Goal: Navigation & Orientation: Find specific page/section

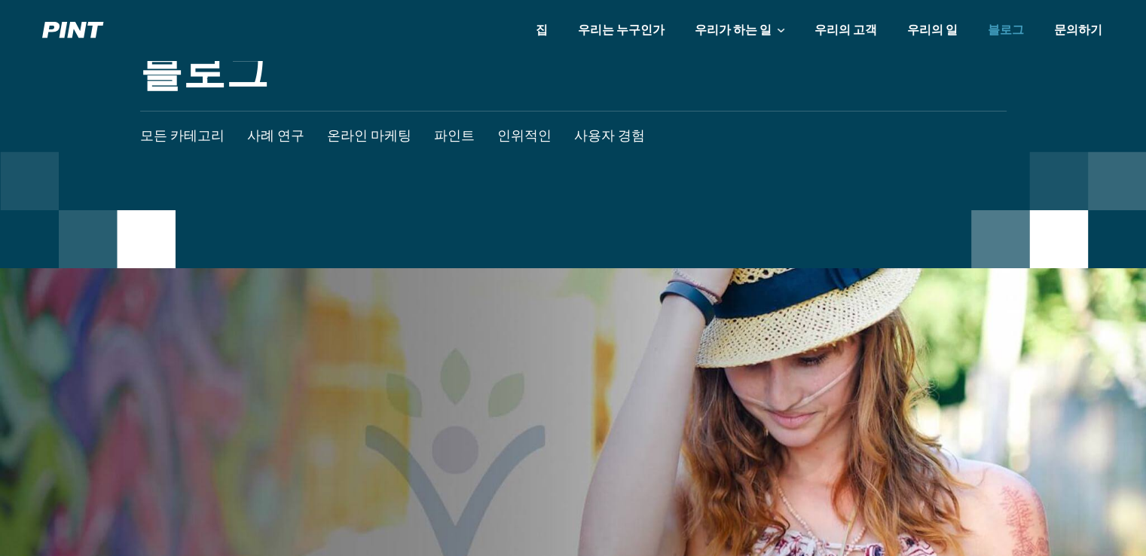
scroll to position [45, 0]
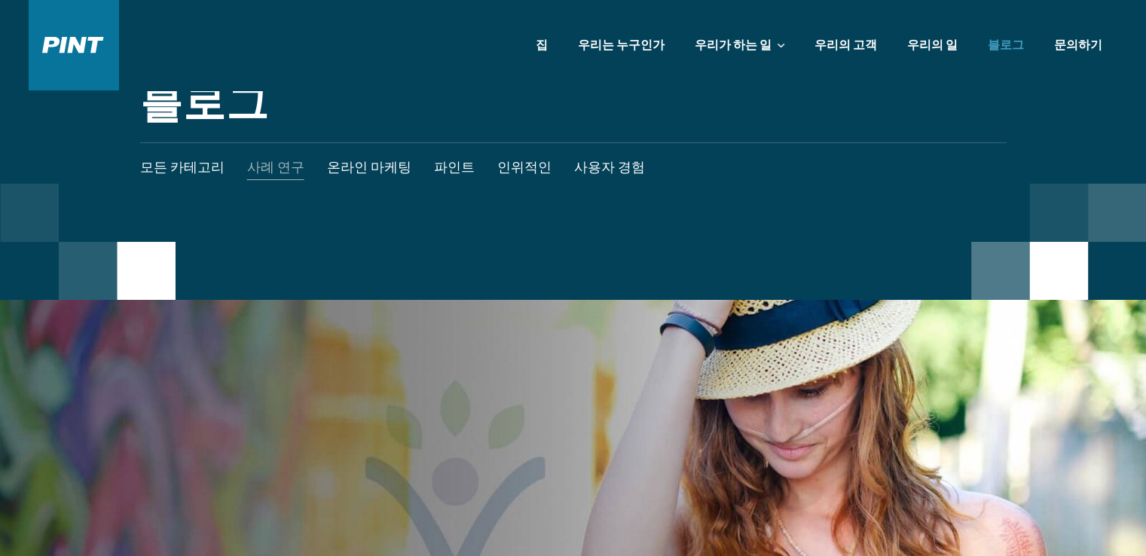
click at [252, 167] on link "사례 연구" at bounding box center [275, 168] width 57 height 50
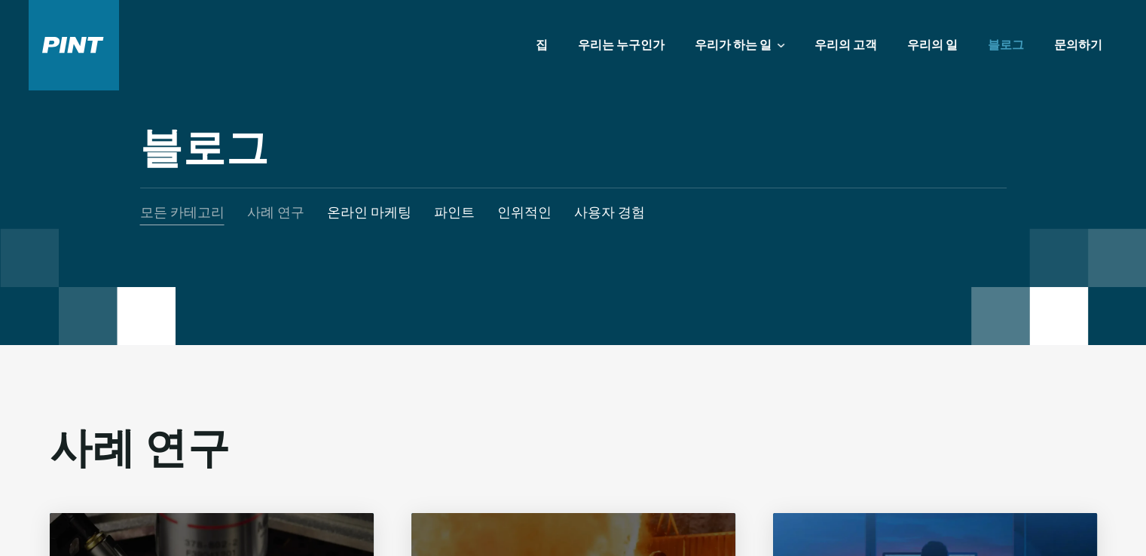
click at [179, 200] on link "모든 카테고리" at bounding box center [182, 213] width 84 height 50
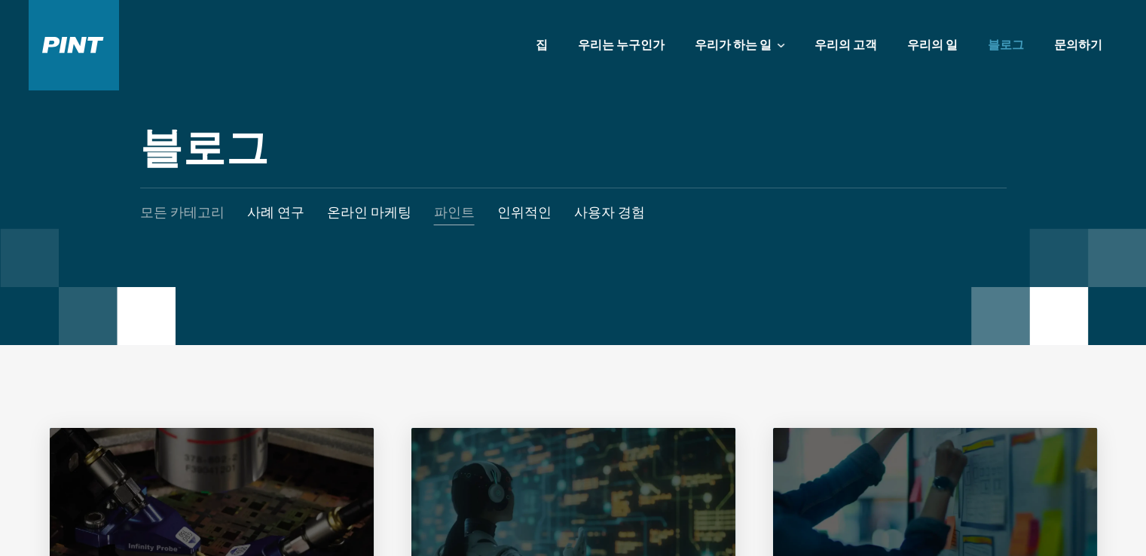
click at [439, 217] on link "파인트" at bounding box center [454, 213] width 41 height 50
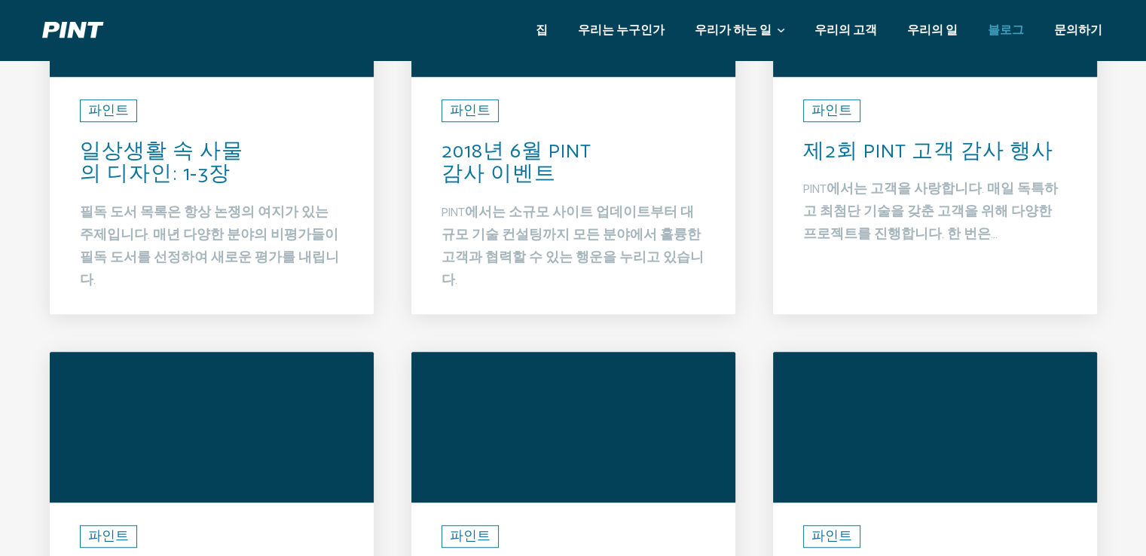
scroll to position [1281, 0]
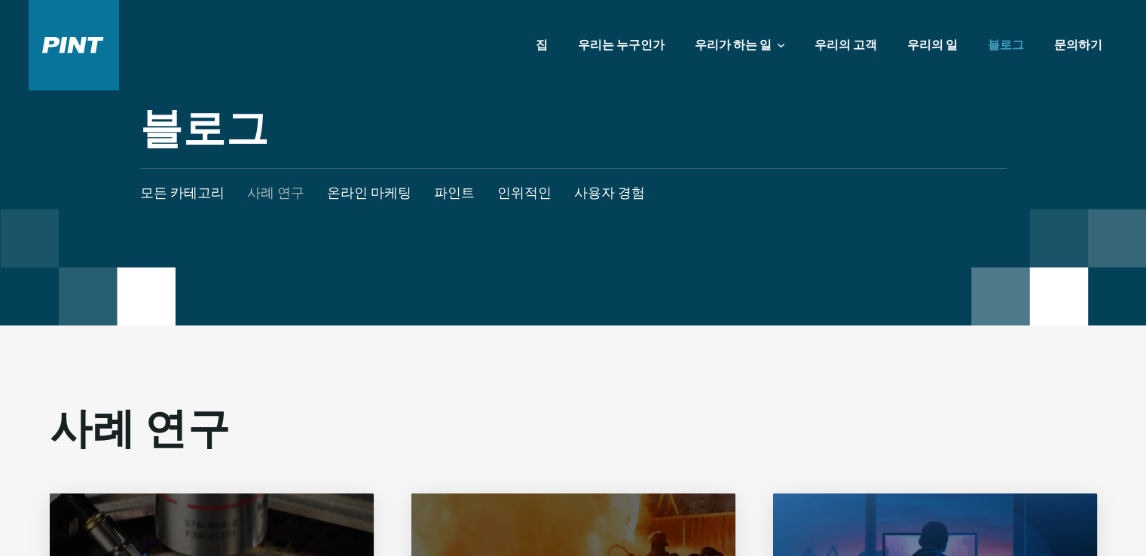
scroll to position [452, 0]
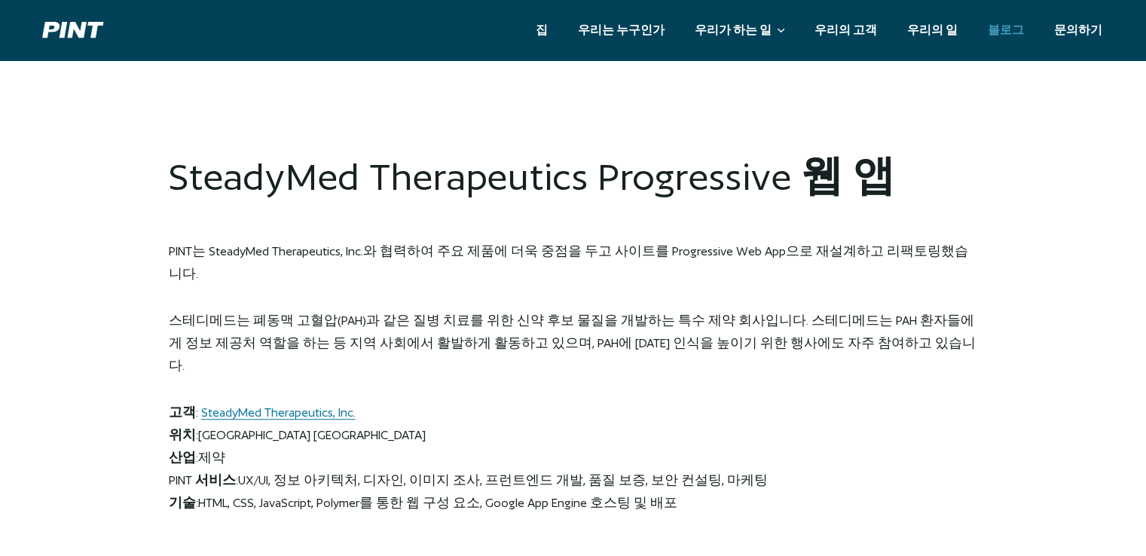
scroll to position [874, 0]
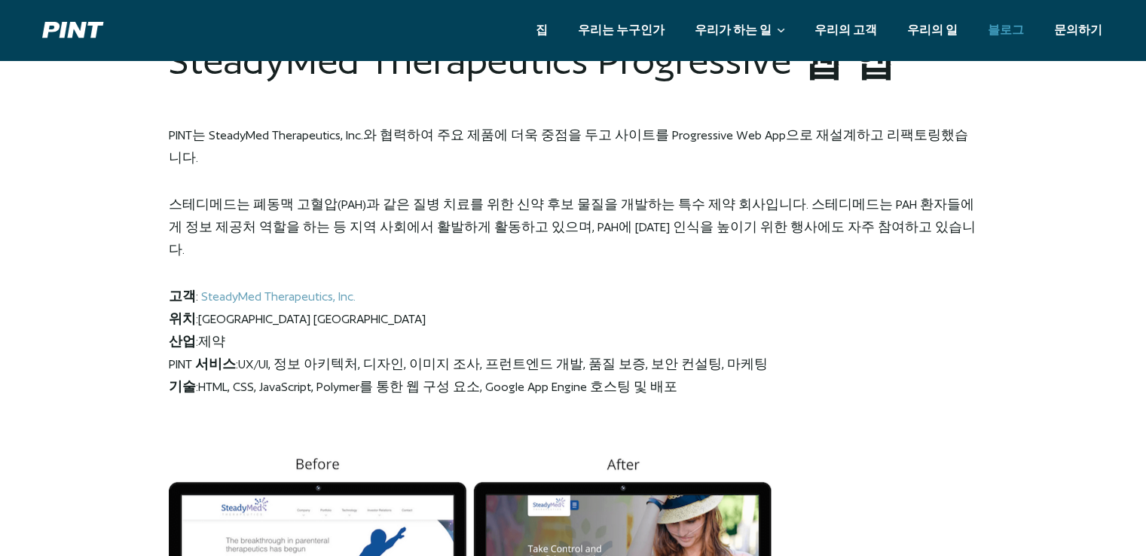
click at [283, 288] on link "SteadyMed Therapeutics, Inc." at bounding box center [278, 295] width 154 height 14
